Goal: Entertainment & Leisure: Consume media (video, audio)

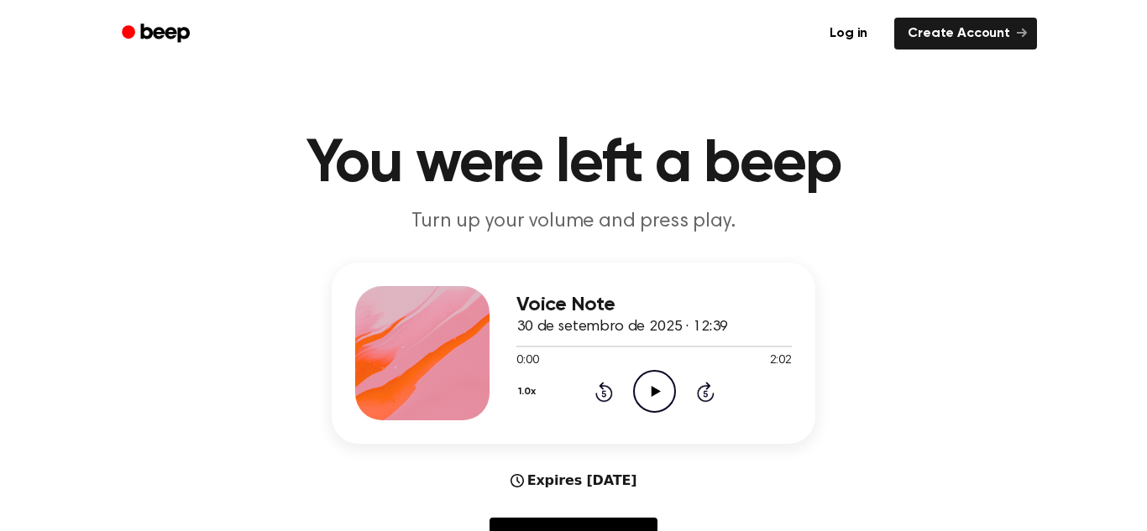
click at [651, 396] on icon at bounding box center [655, 391] width 9 height 11
click at [651, 396] on icon at bounding box center [655, 391] width 8 height 11
click at [651, 396] on icon at bounding box center [655, 391] width 9 height 11
click at [703, 396] on icon "Skip 5 seconds" at bounding box center [705, 392] width 18 height 22
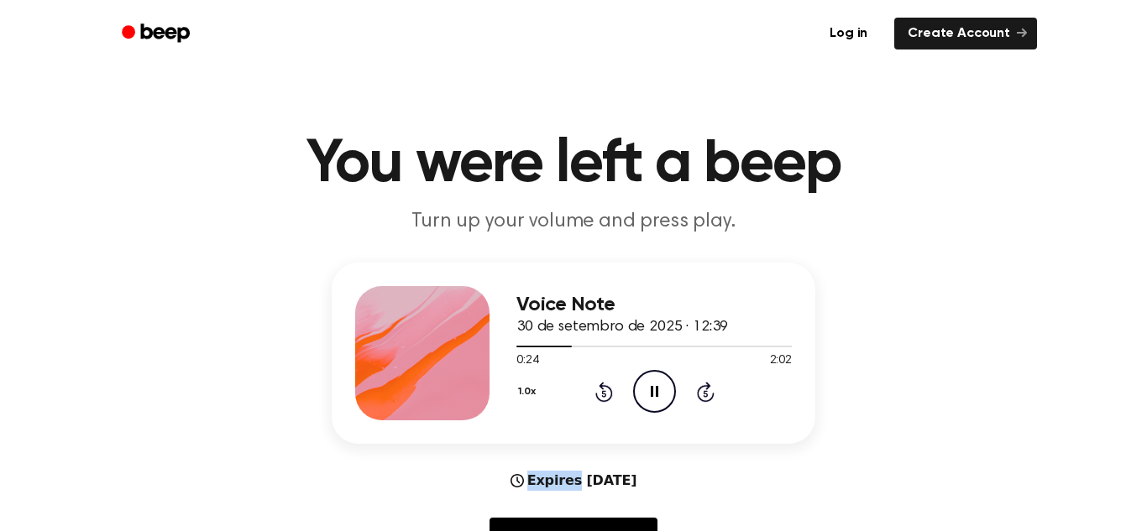
click at [703, 396] on icon "Skip 5 seconds" at bounding box center [705, 392] width 18 height 22
click at [649, 396] on icon "Pause Audio" at bounding box center [654, 391] width 43 height 43
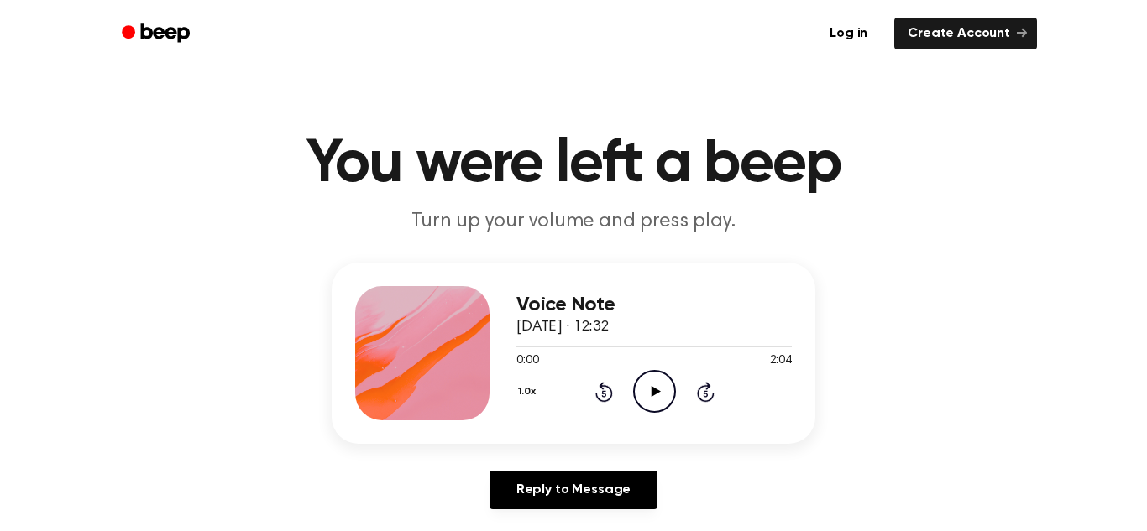
click at [665, 399] on icon "Play Audio" at bounding box center [654, 391] width 43 height 43
click at [706, 384] on icon at bounding box center [706, 392] width 18 height 20
click at [659, 386] on icon "Pause Audio" at bounding box center [654, 391] width 43 height 43
click at [659, 386] on icon "Play Audio" at bounding box center [654, 391] width 43 height 43
click at [603, 392] on icon "Rewind 5 seconds" at bounding box center [603, 392] width 18 height 22
